Goal: Task Accomplishment & Management: Manage account settings

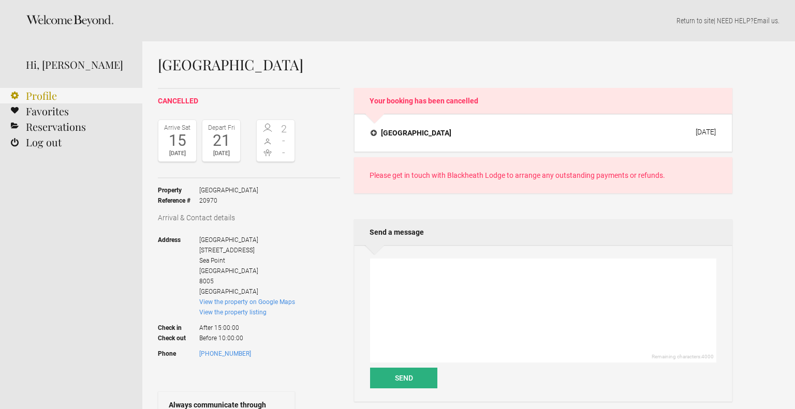
click at [51, 100] on link "Profile" at bounding box center [71, 96] width 142 height 16
click at [57, 131] on link "Reservations" at bounding box center [71, 127] width 142 height 16
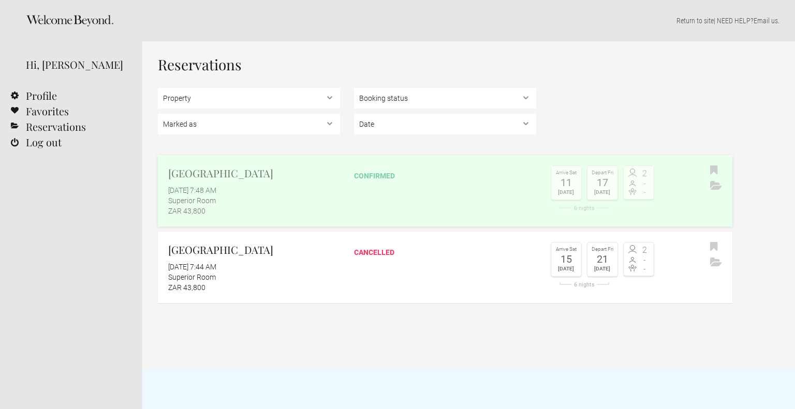
click at [499, 191] on link "Blackheath Lodge September 2, 2025 at 7:48 AM Superior Room ZAR 43,800 confirme…" at bounding box center [445, 190] width 574 height 71
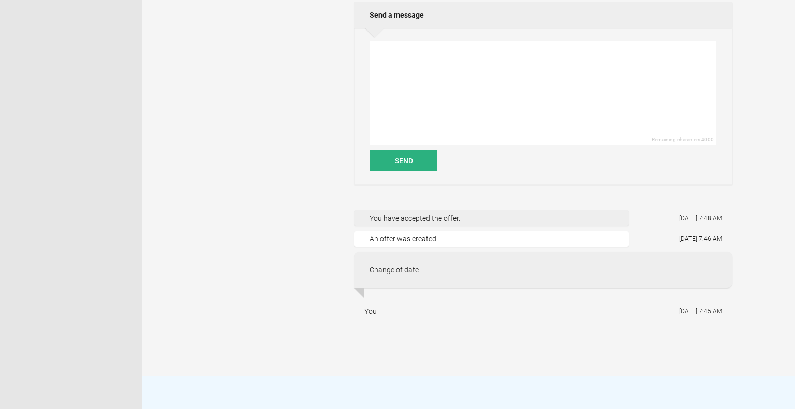
scroll to position [371, 0]
click at [415, 66] on textarea at bounding box center [543, 95] width 346 height 104
type textarea "e"
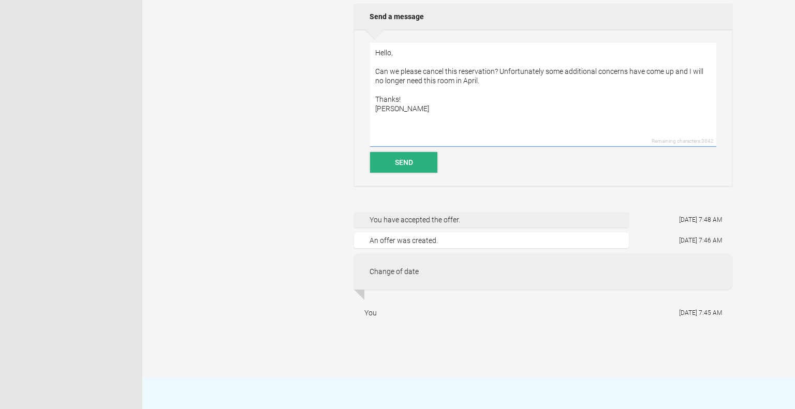
type textarea "Hello, Can we please cancel this reservation? Unfortunately some additional con…"
click at [410, 171] on button "Send" at bounding box center [403, 162] width 67 height 21
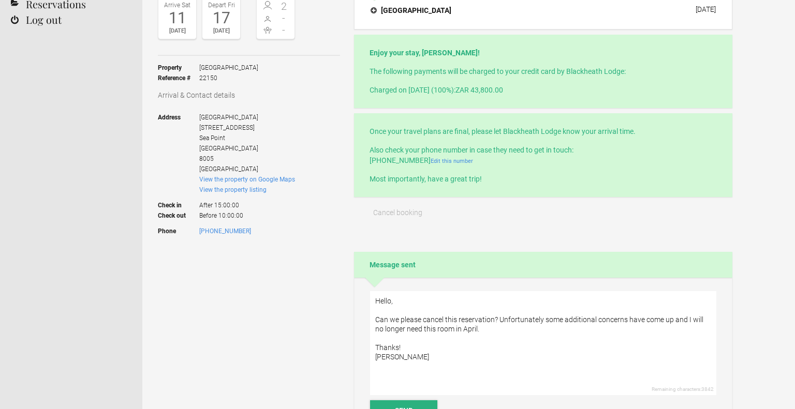
scroll to position [0, 0]
